Goal: Check status: Check status

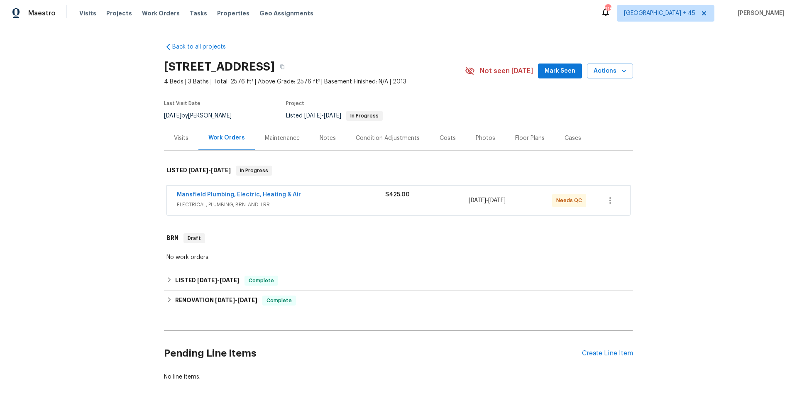
click at [281, 189] on div "Mansfield Plumbing, Electric, Heating & Air ELECTRICAL, PLUMBING, BRN_AND_LRR $…" at bounding box center [398, 201] width 463 height 30
click at [271, 191] on span "Mansfield Plumbing, Electric, Heating & Air" at bounding box center [239, 195] width 124 height 8
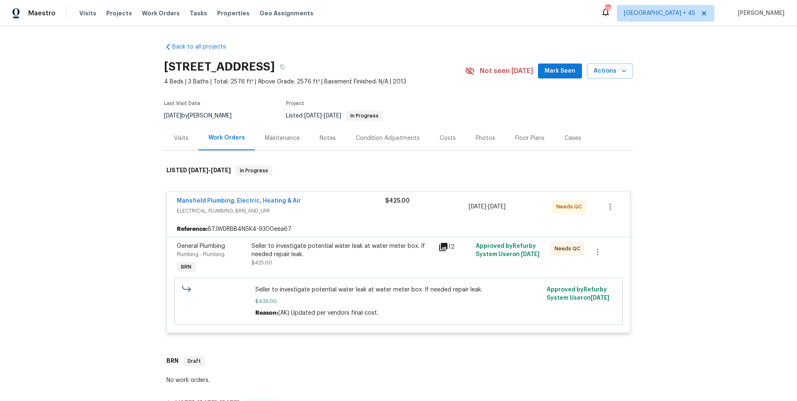
click at [269, 198] on span "Mansfield Plumbing, Electric, Heating & Air" at bounding box center [239, 201] width 124 height 8
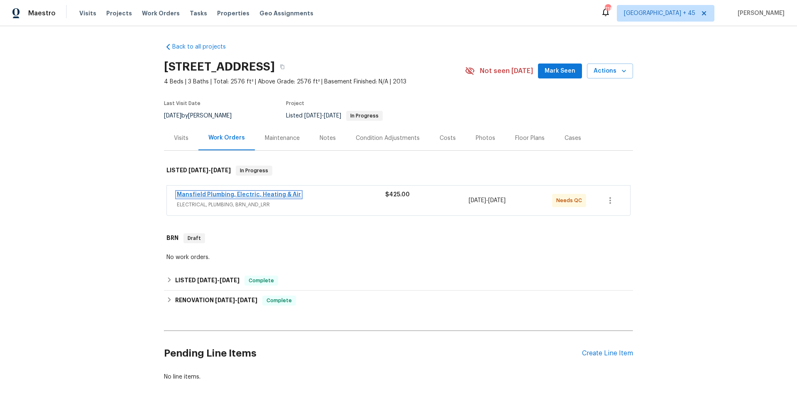
click at [212, 197] on link "Mansfield Plumbing, Electric, Heating & Air" at bounding box center [239, 195] width 124 height 6
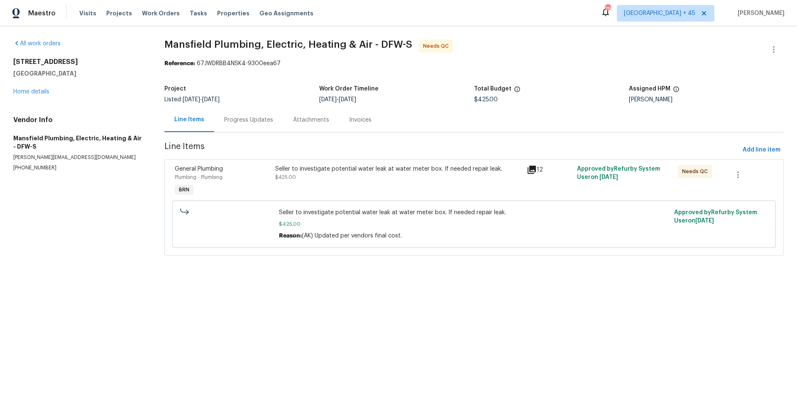
click at [247, 127] on div "Progress Updates" at bounding box center [248, 120] width 69 height 24
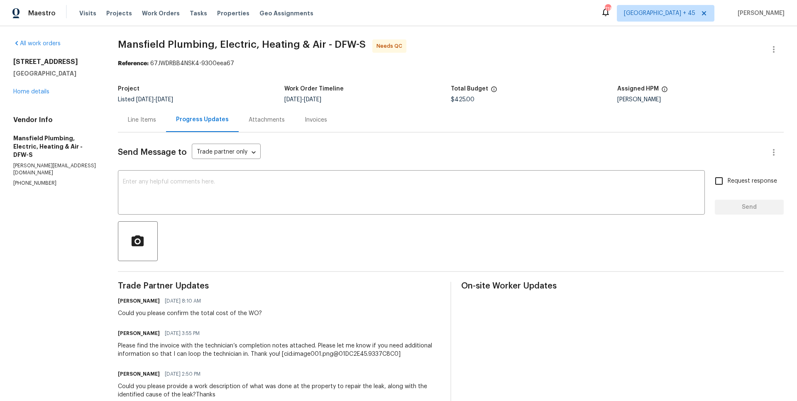
click at [310, 121] on div "Invoices" at bounding box center [316, 120] width 22 height 8
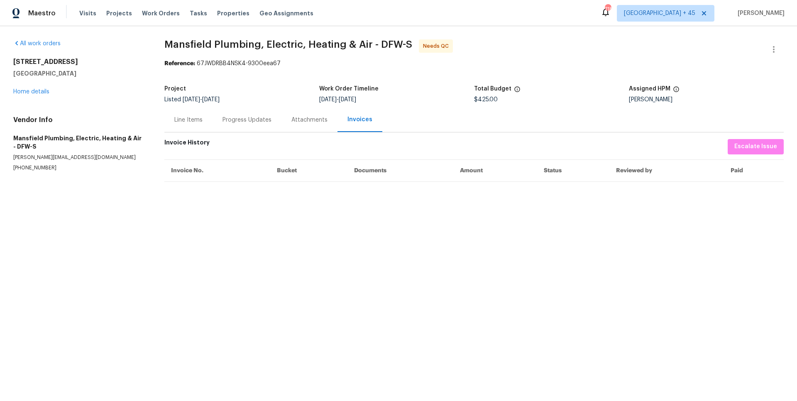
click at [184, 128] on div "Line Items" at bounding box center [188, 120] width 48 height 24
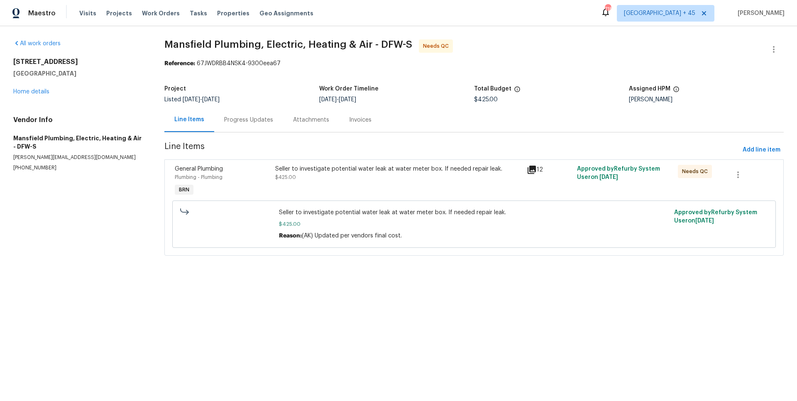
click at [255, 120] on div "Progress Updates" at bounding box center [248, 120] width 49 height 8
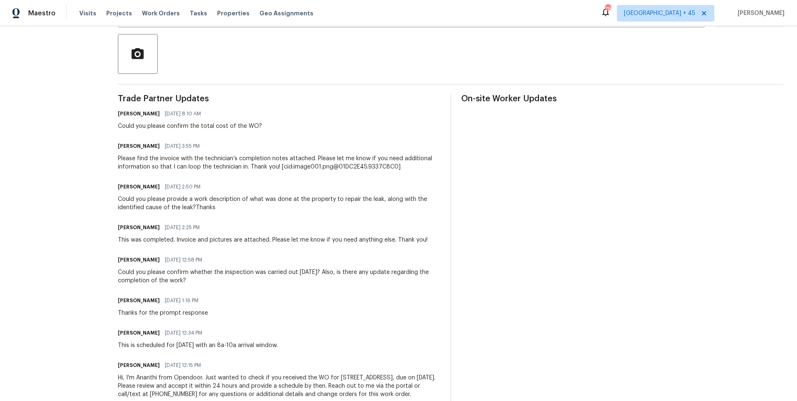
scroll to position [190, 0]
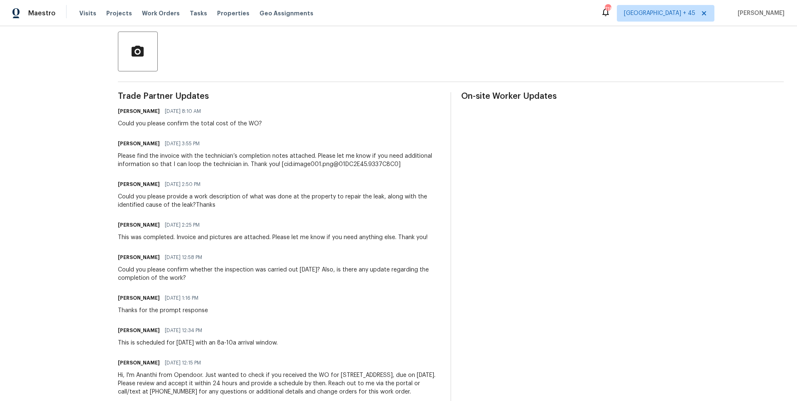
click at [252, 204] on div "Could you please provide a work description of what was done at the property to…" at bounding box center [279, 201] width 323 height 17
